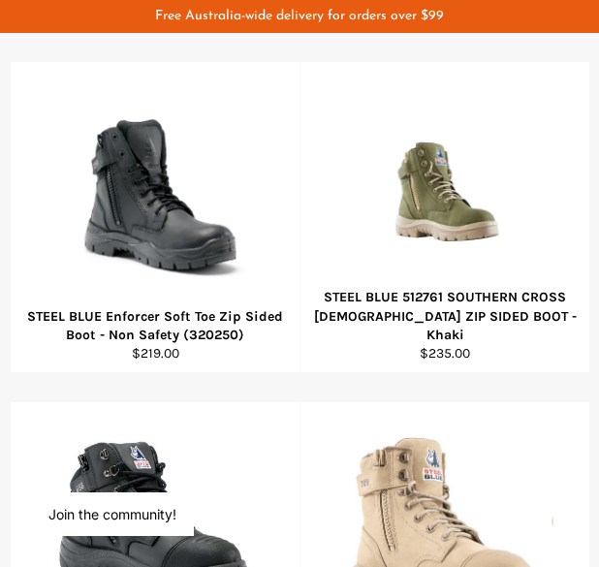
scroll to position [610, 0]
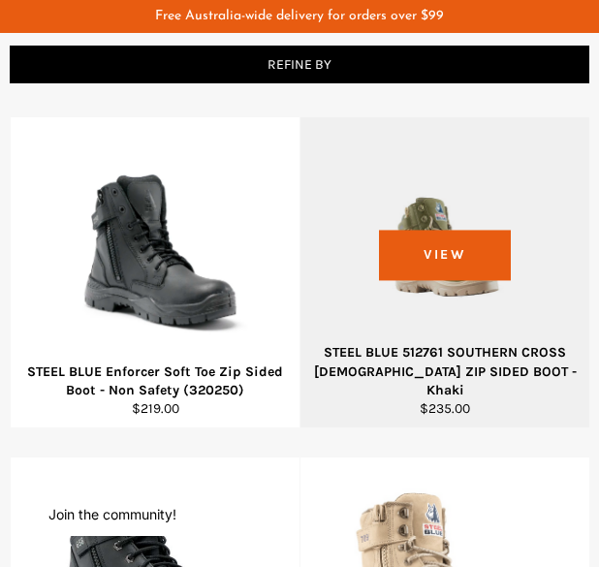
click at [473, 191] on div "View" at bounding box center [445, 272] width 289 height 310
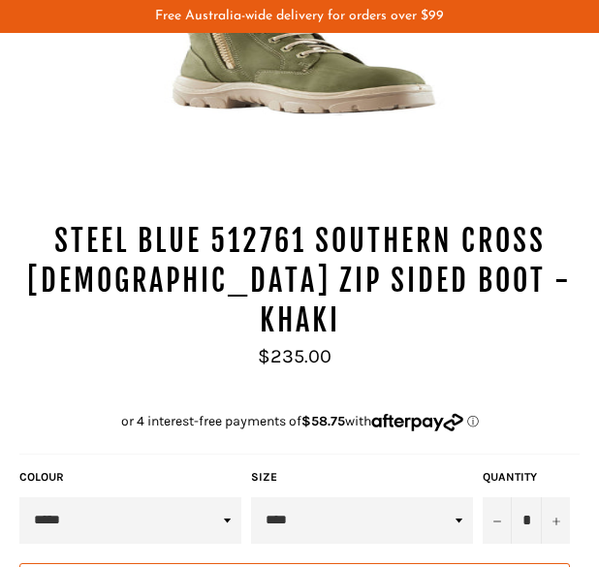
scroll to position [513, 0]
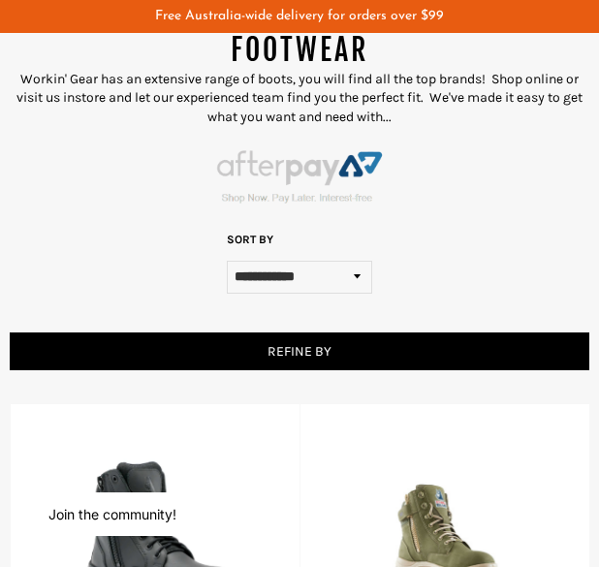
scroll to position [485, 0]
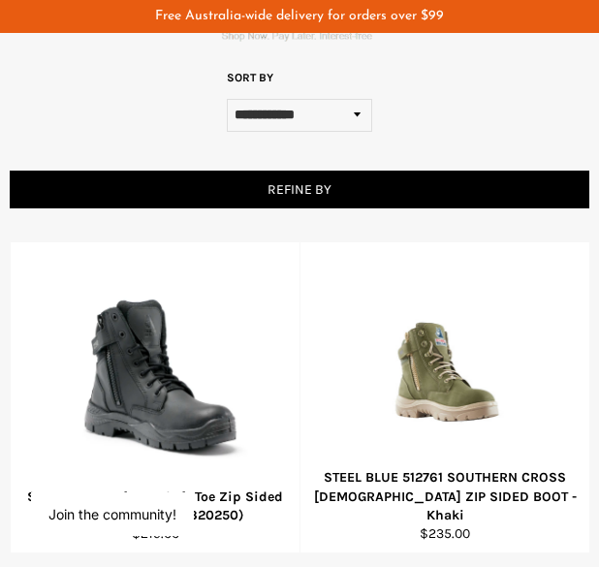
click at [278, 116] on select "**********" at bounding box center [299, 116] width 145 height 34
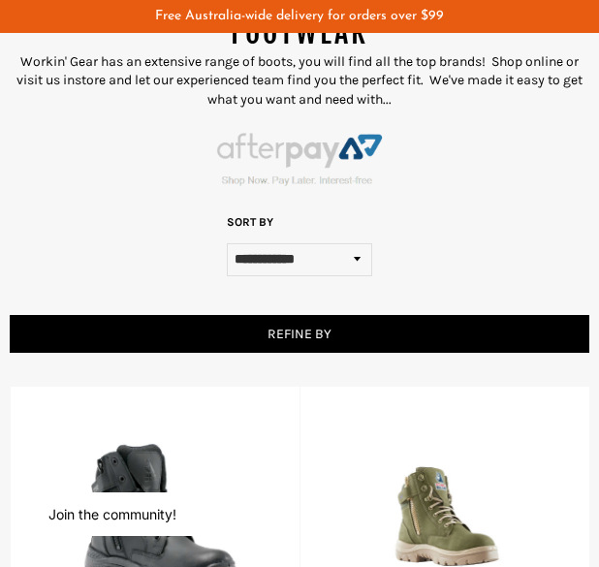
scroll to position [291, 0]
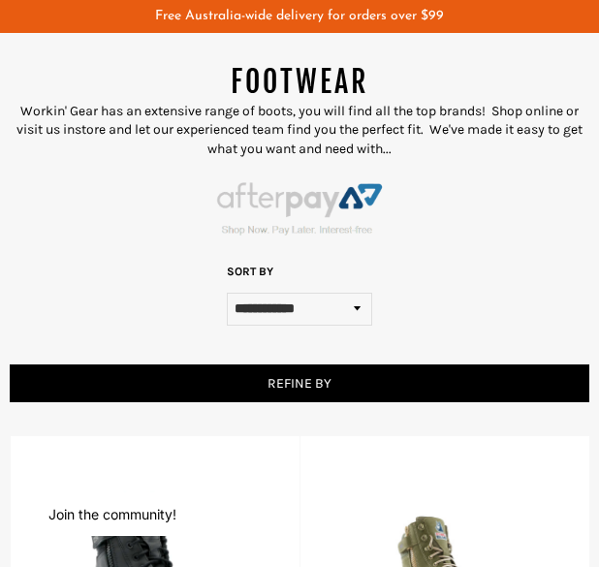
click at [293, 392] on button "Refine By" at bounding box center [300, 384] width 580 height 38
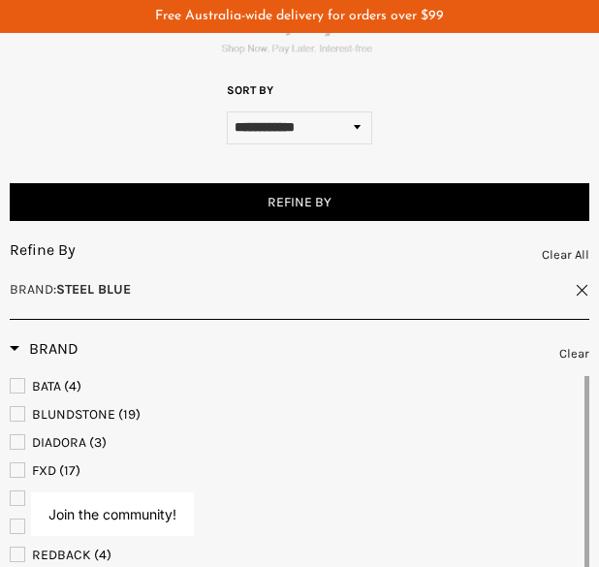
scroll to position [388, 0]
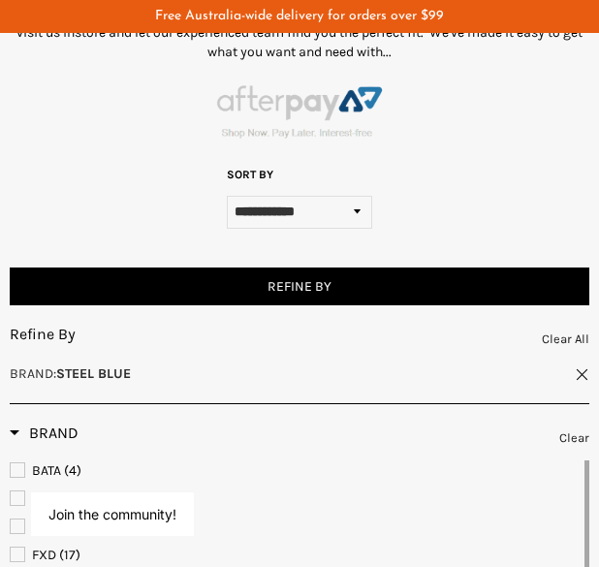
click at [281, 210] on select "**********" at bounding box center [299, 213] width 145 height 34
drag, startPoint x: 281, startPoint y: 210, endPoint x: 287, endPoint y: 255, distance: 45.0
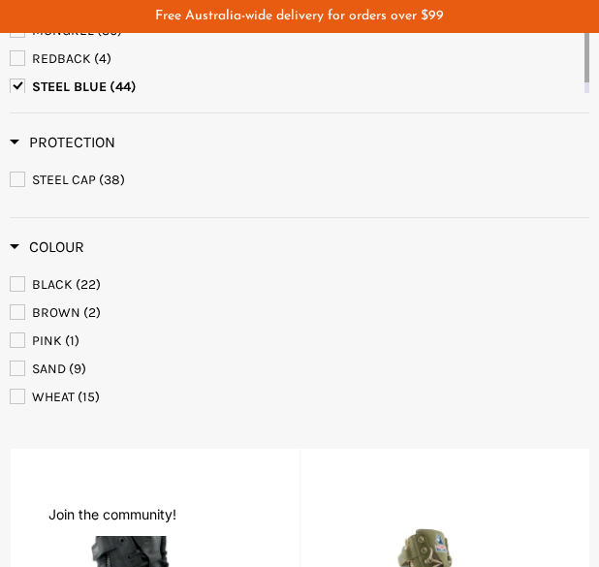
scroll to position [969, 0]
